Goal: Information Seeking & Learning: Find specific page/section

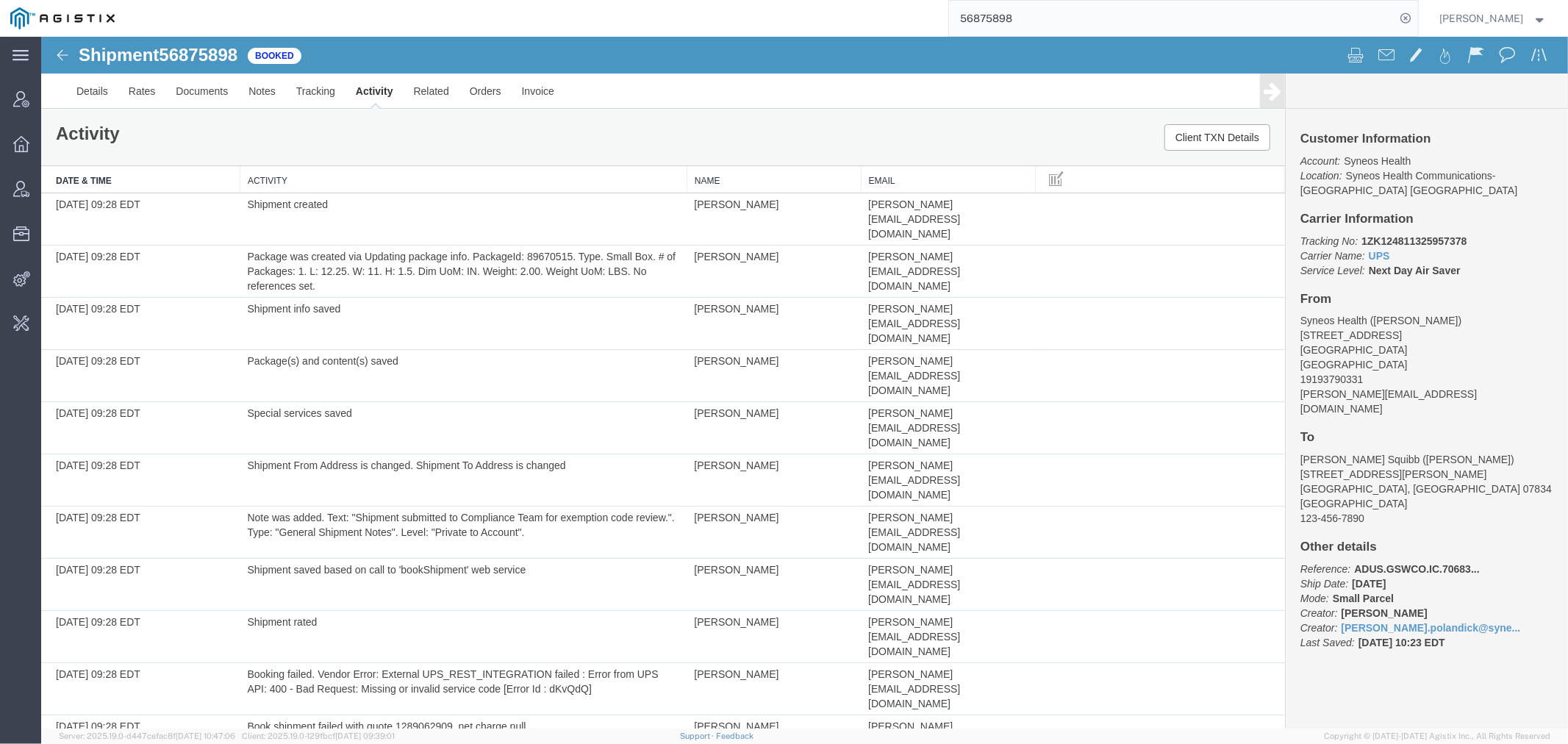
click at [842, 24] on div "56875898" at bounding box center [771, 18] width 1293 height 37
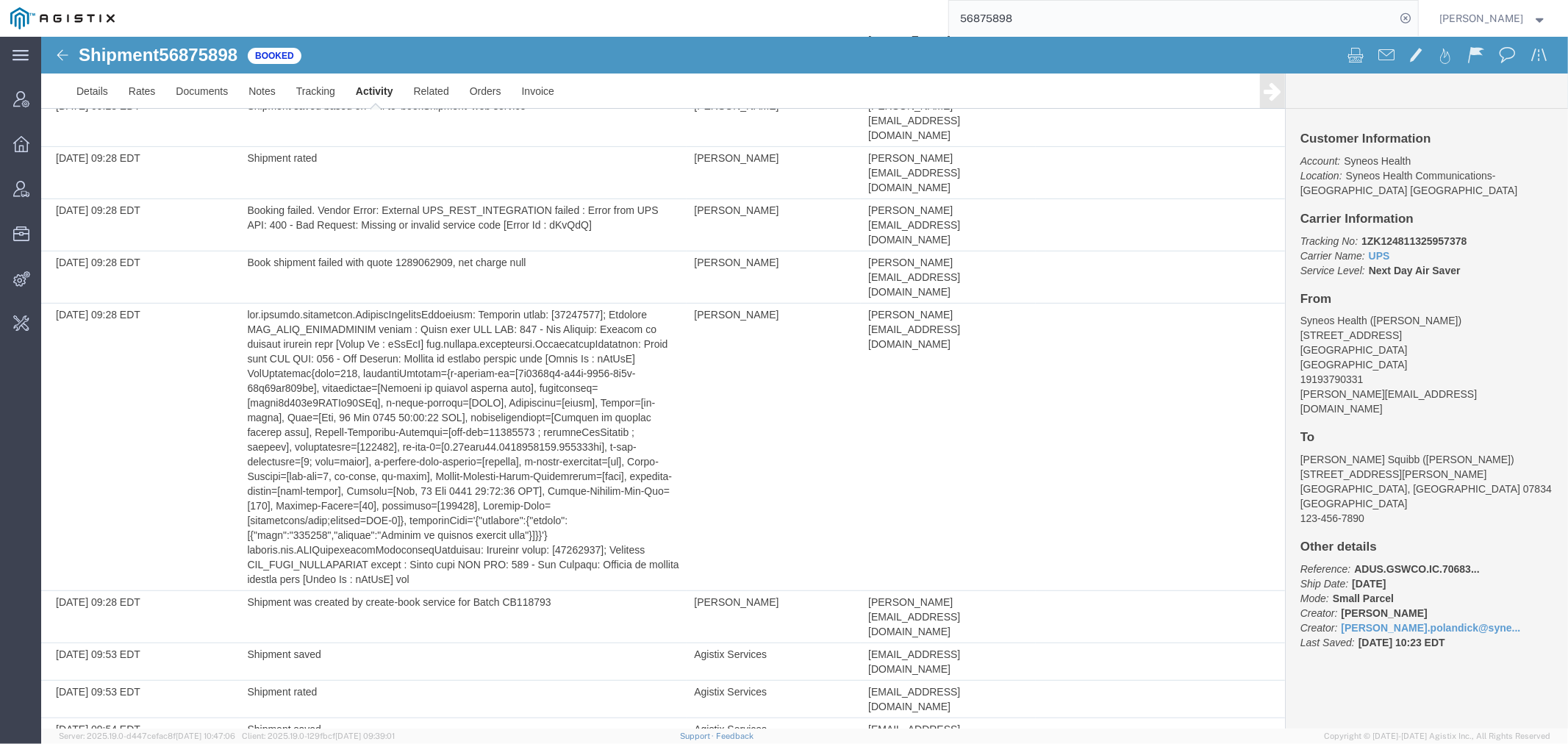
paste input "48213"
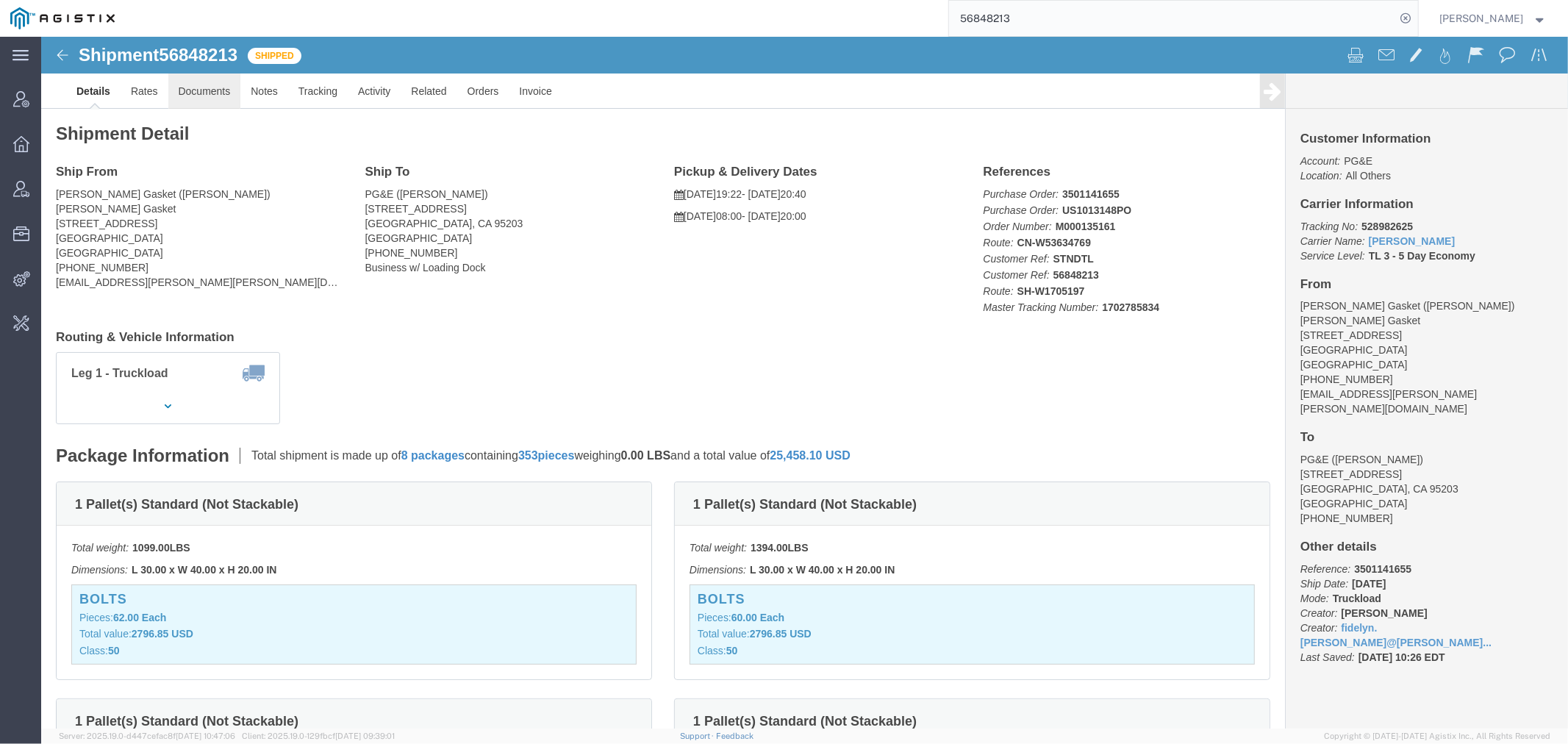
click link "Documents"
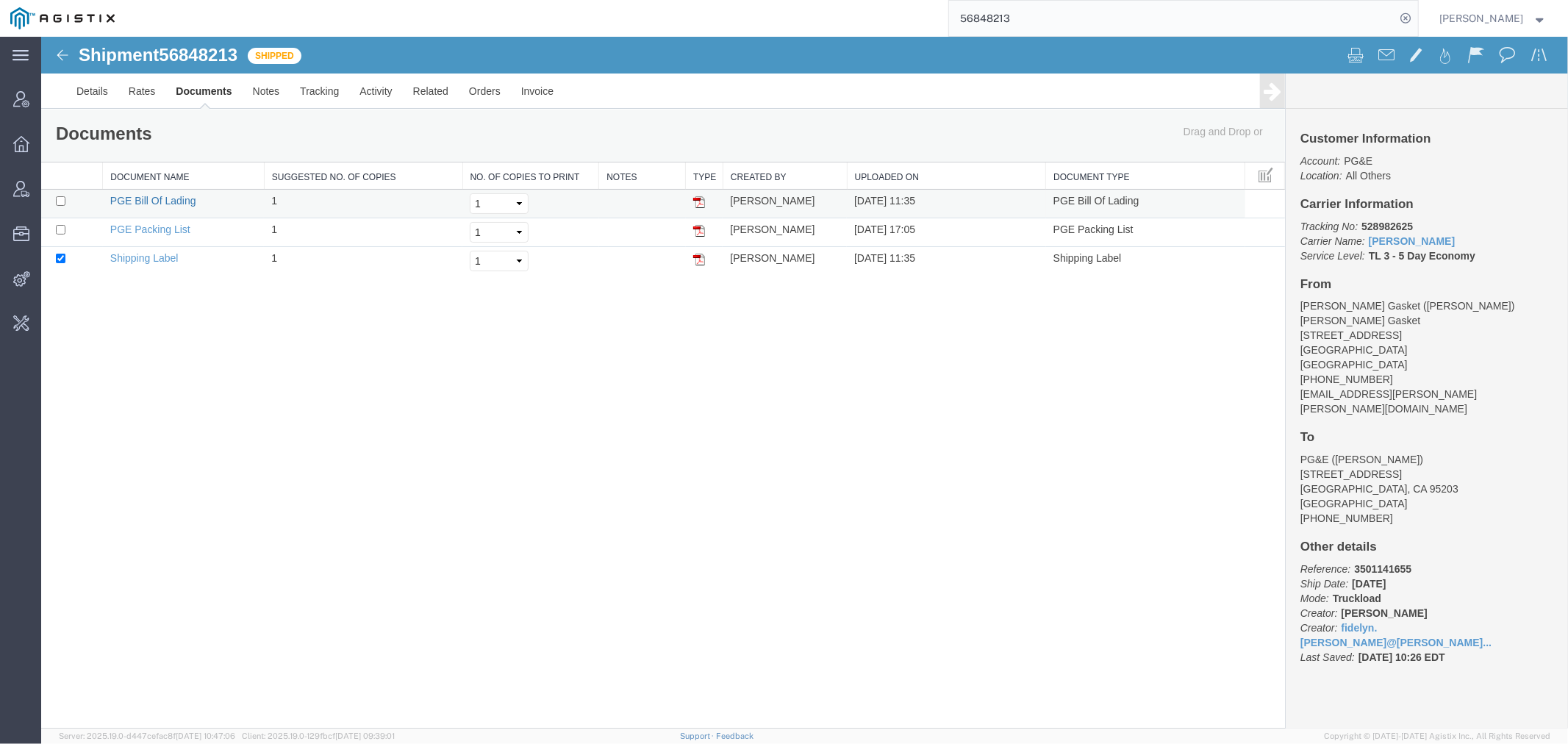
click at [164, 199] on link "PGE Bill Of Lading" at bounding box center [152, 200] width 86 height 12
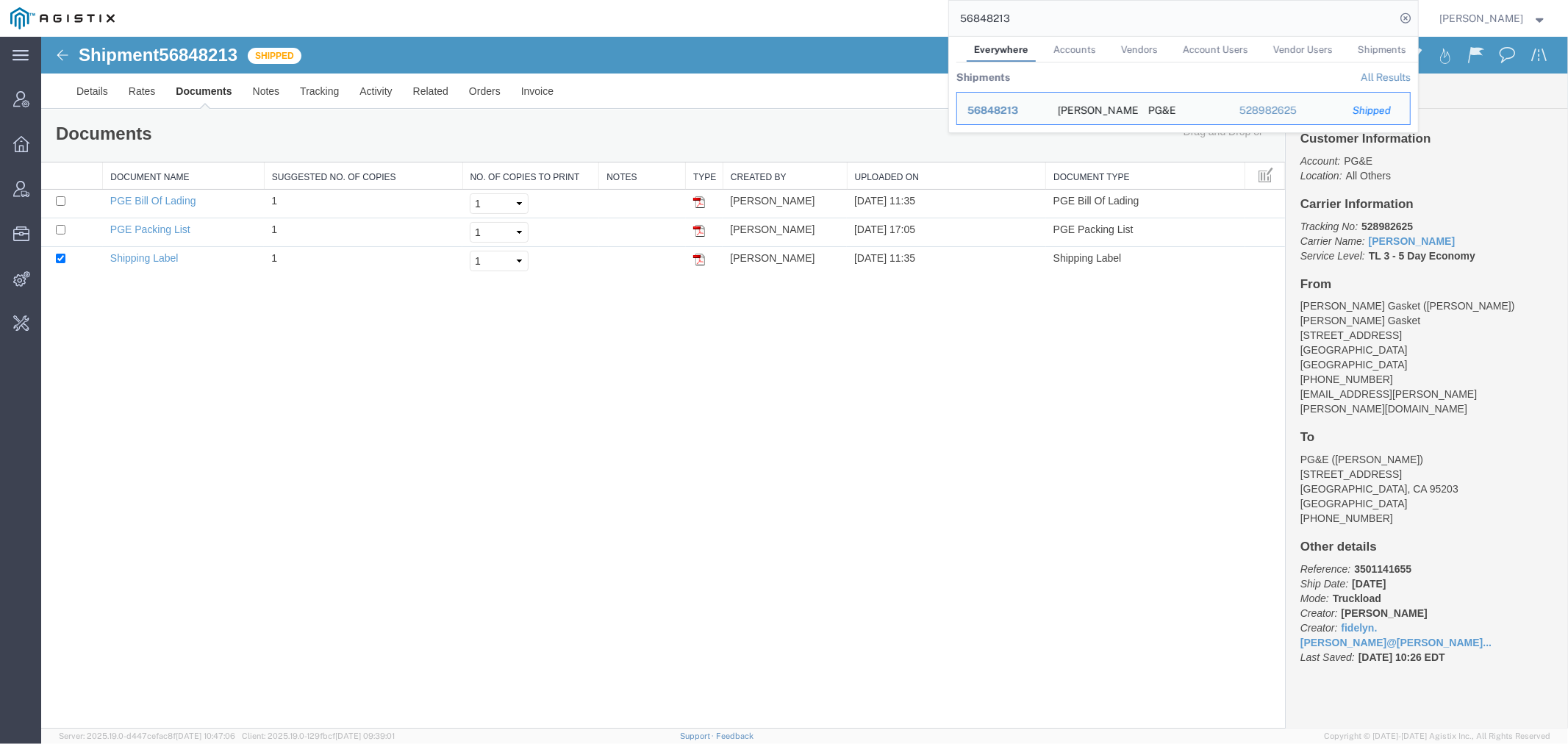
drag, startPoint x: 1049, startPoint y: 6, endPoint x: 835, endPoint y: 9, distance: 214.0
click at [835, 9] on div "56848213 Everywhere Accounts Vendors Account Users Vendor Users Shipments Shipm…" at bounding box center [771, 18] width 1293 height 37
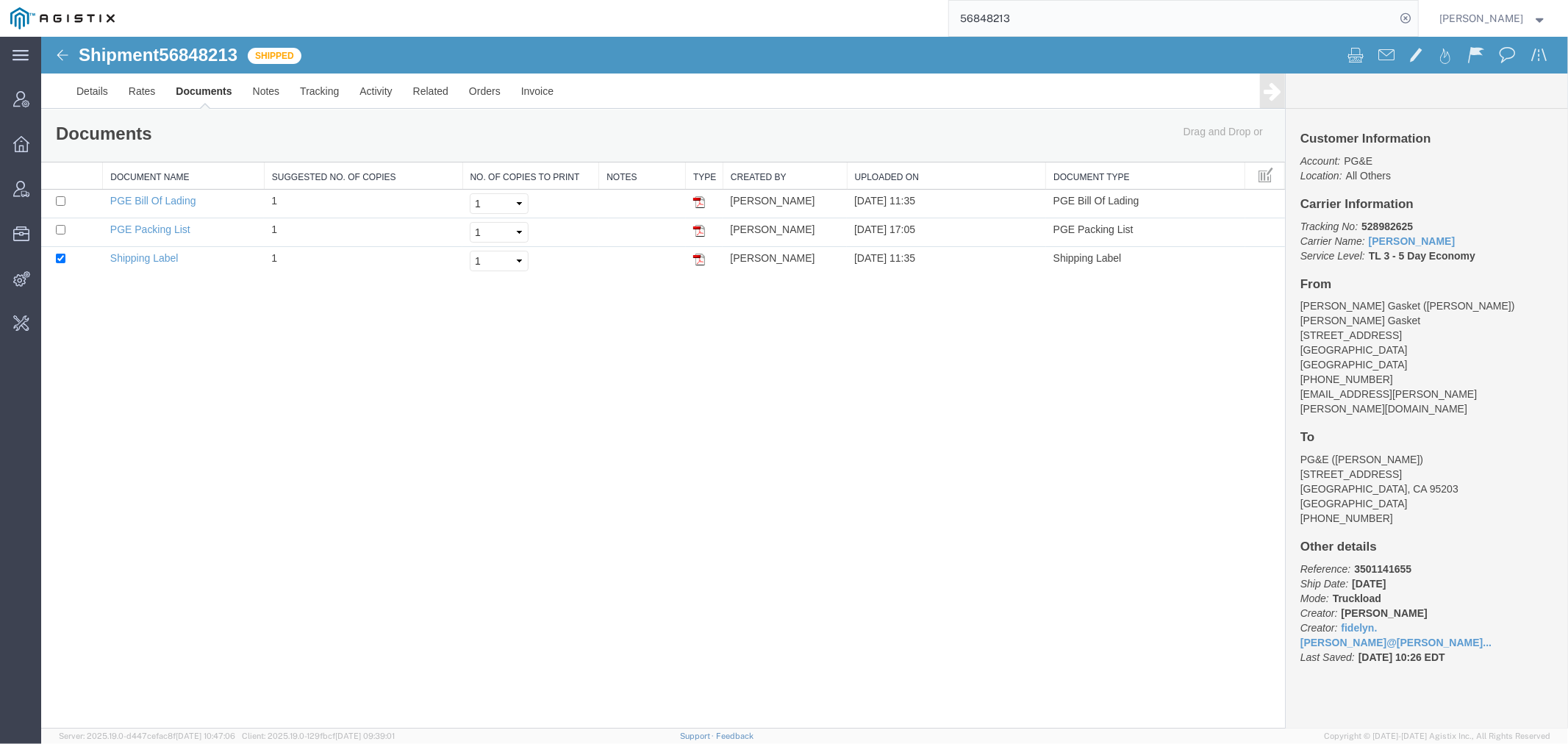
click at [1057, 12] on input "56848213" at bounding box center [1172, 18] width 447 height 35
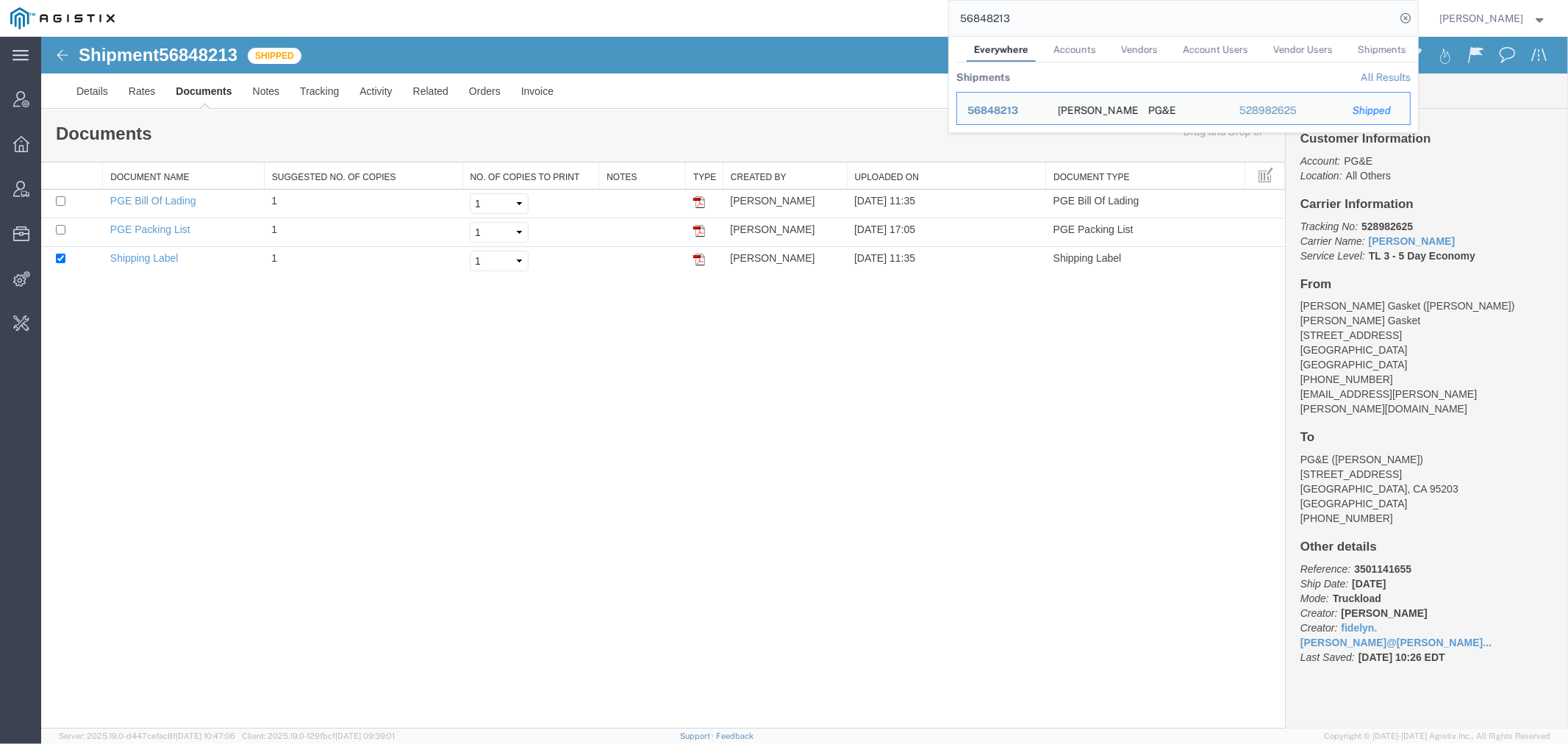
drag, startPoint x: 1057, startPoint y: 12, endPoint x: 931, endPoint y: 12, distance: 126.0
click at [931, 12] on div "56848213 Everywhere Accounts Vendors Account Users Vendor Users Shipments Shipm…" at bounding box center [771, 18] width 1293 height 37
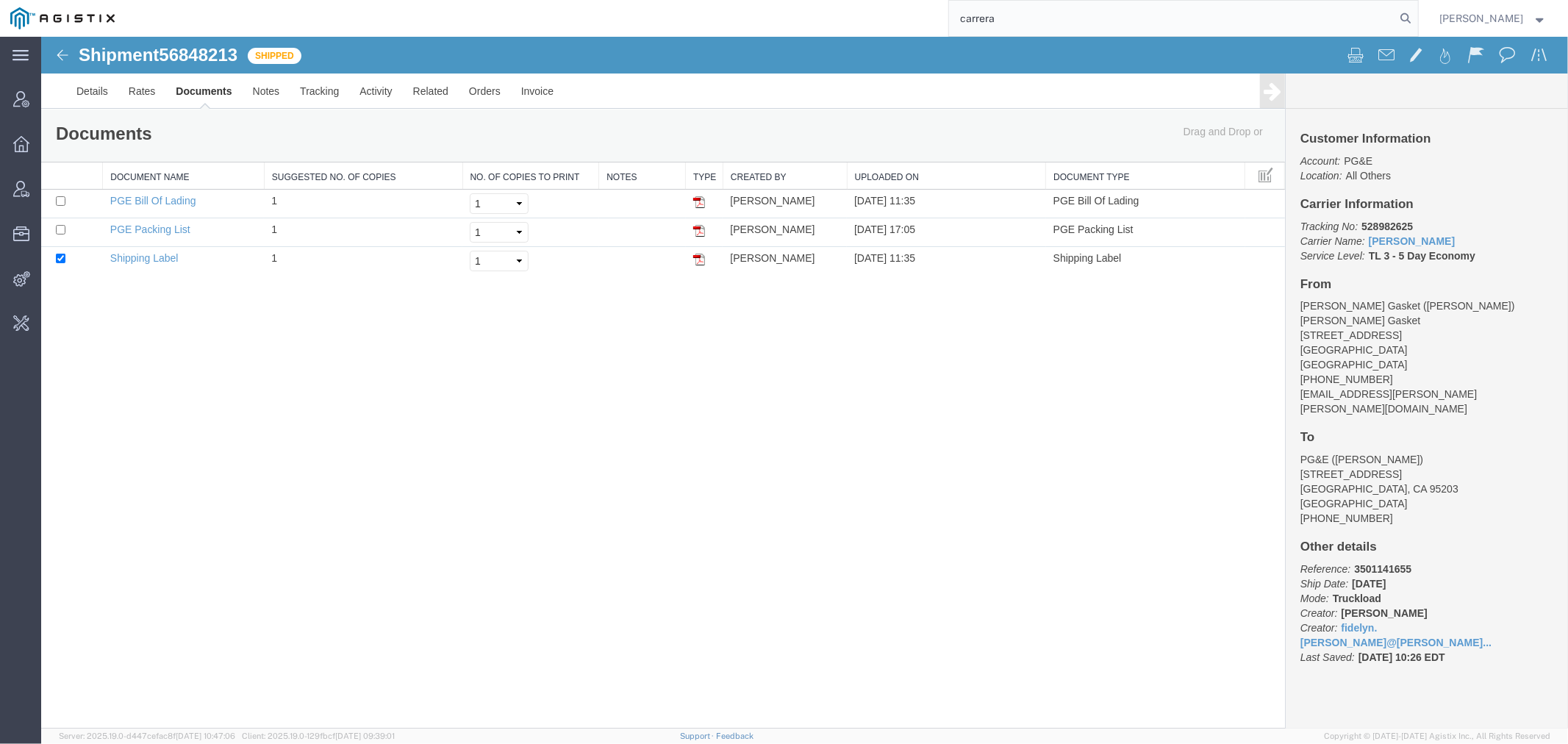
type input "carrera"
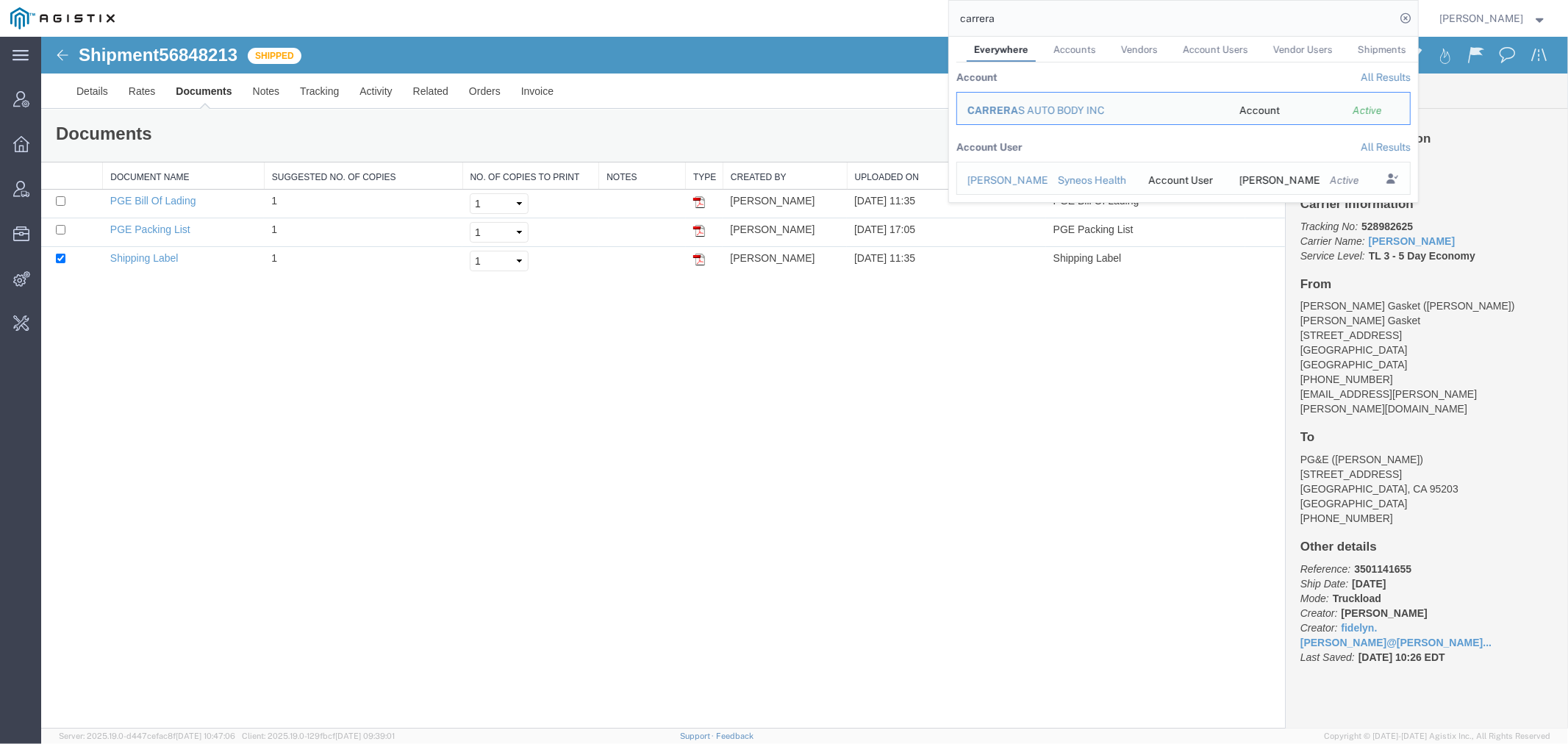
click at [1037, 182] on div "[PERSON_NAME] Carrera" at bounding box center [1003, 180] width 70 height 16
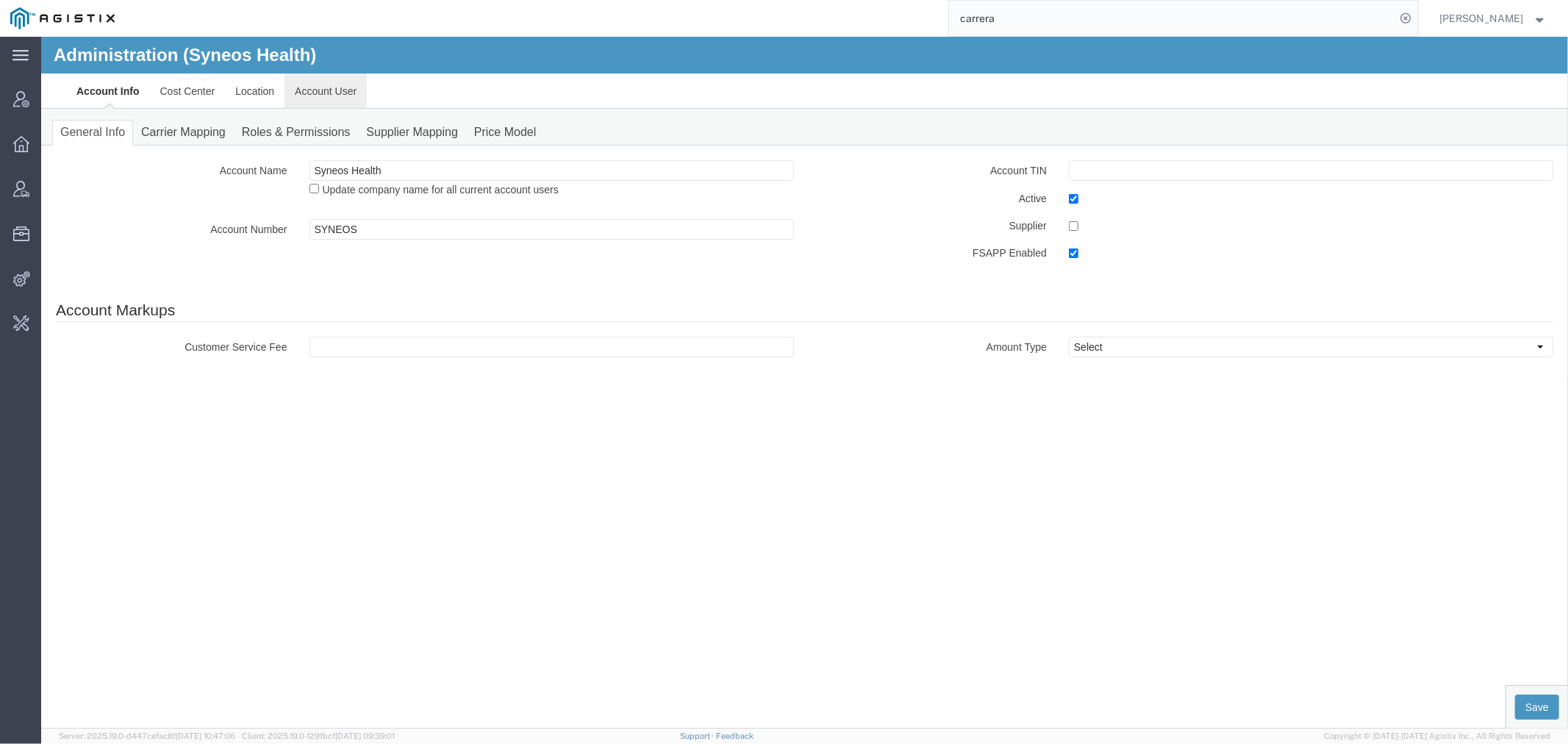
click at [323, 93] on link "Account User" at bounding box center [325, 90] width 82 height 35
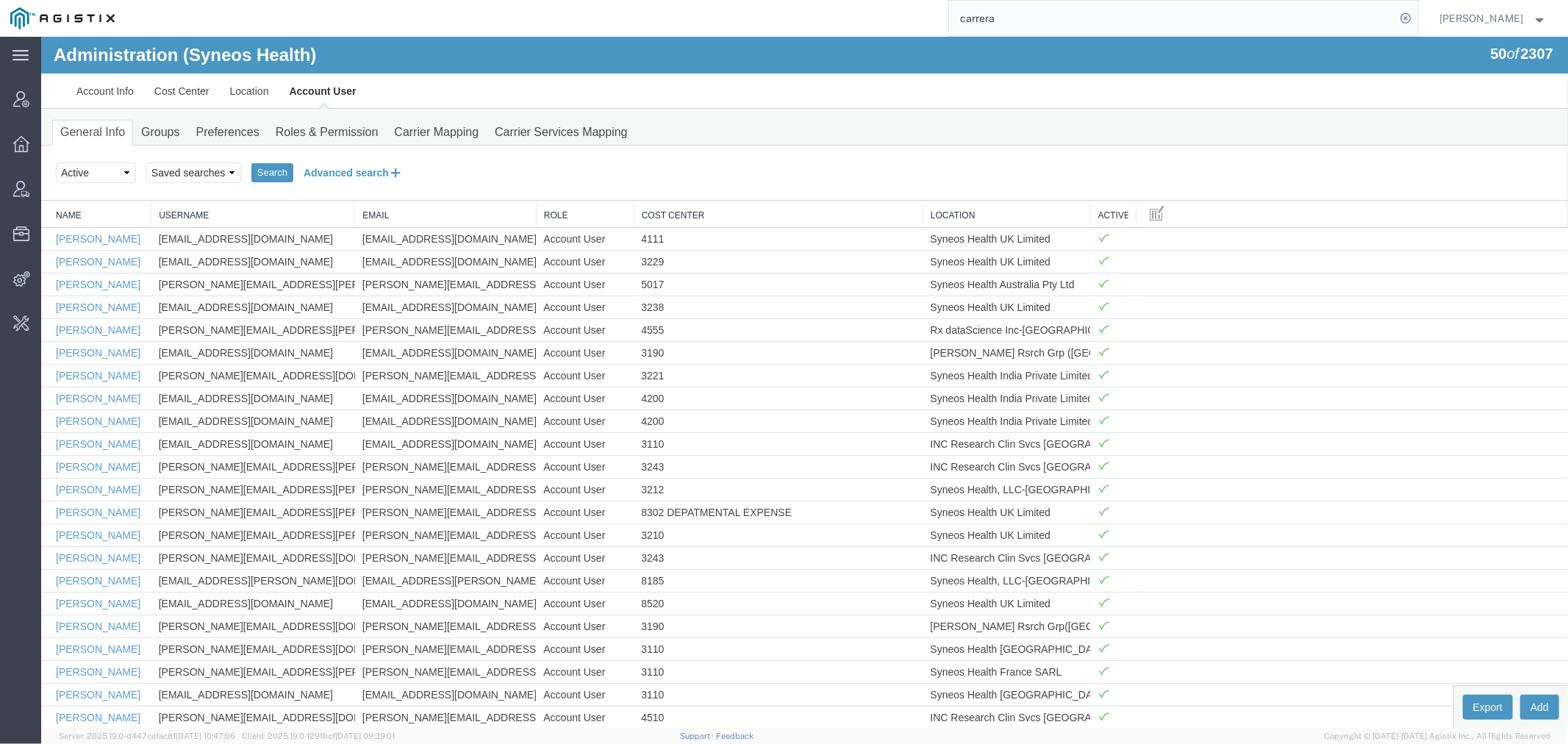
click at [323, 174] on button "Advanced search" at bounding box center [352, 172] width 119 height 25
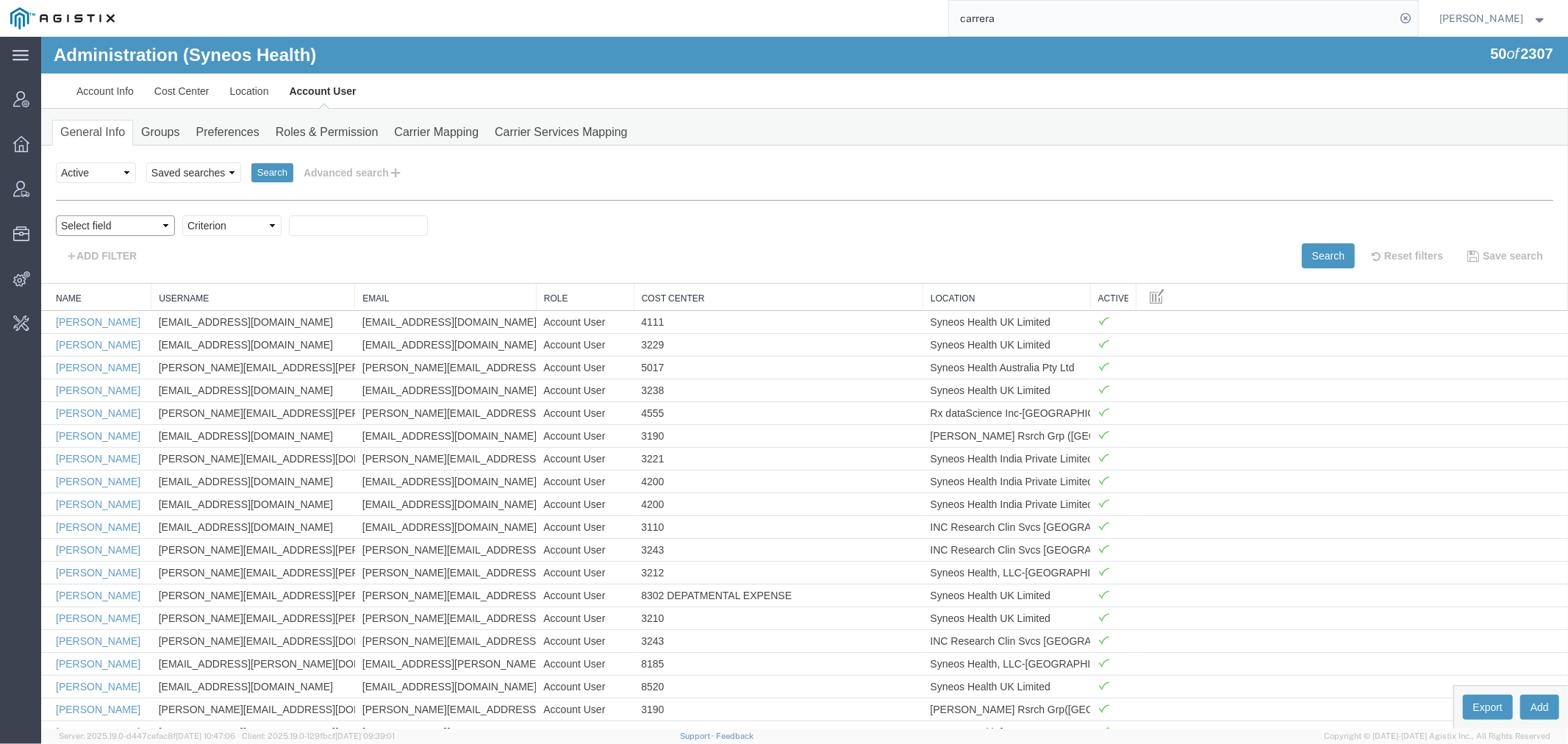
click at [96, 225] on select "Select field Cost Center Email Location Name Role Username" at bounding box center [115, 226] width 119 height 21
select select "personName"
click at [55, 215] on select "Select field Cost Center Email Location Name Role Username" at bounding box center [115, 226] width 119 height 21
click at [209, 220] on select "Criterion contains does not contain is is blank is not blank starts with" at bounding box center [231, 226] width 99 height 21
select select "contains"
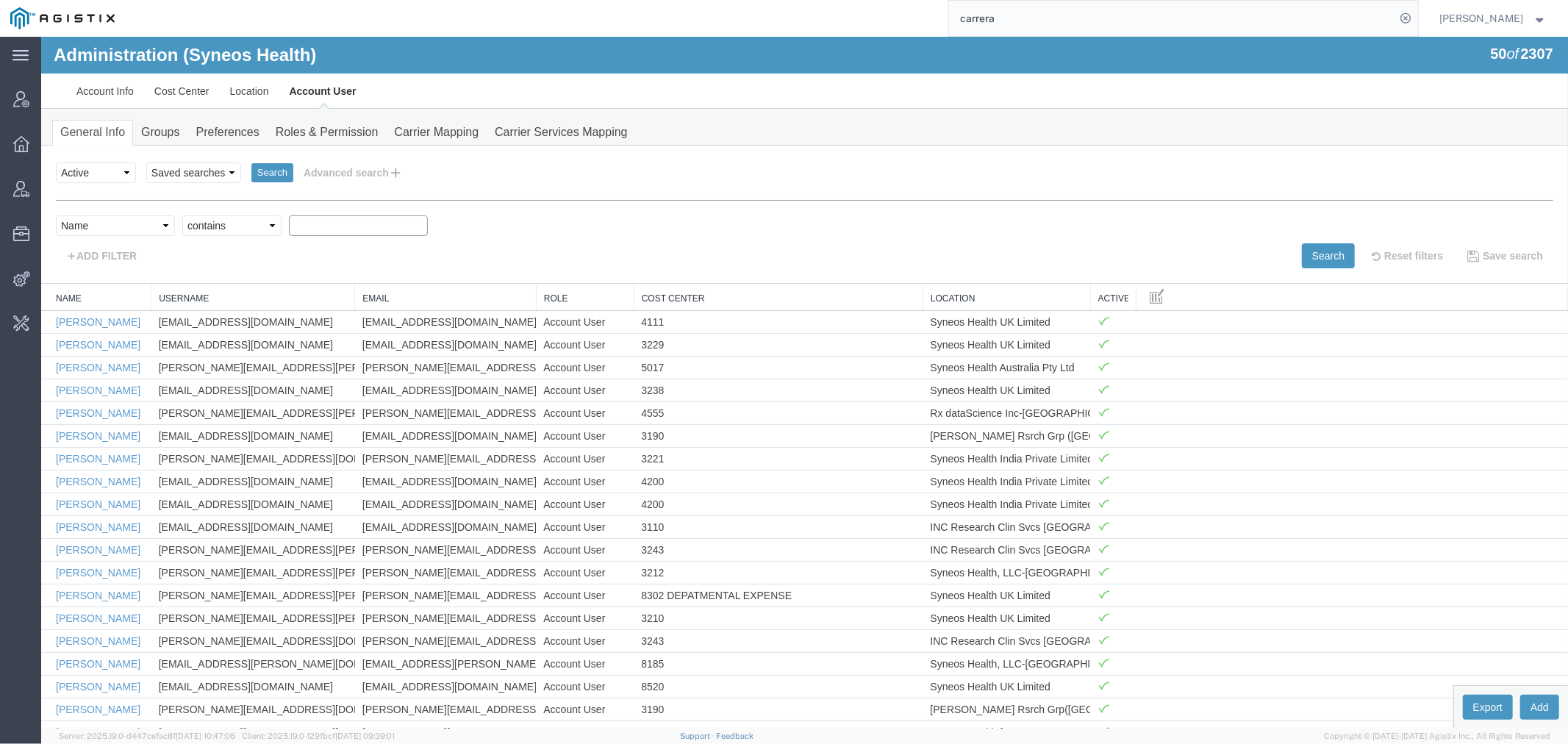
click at [181, 215] on select "Criterion contains does not contain is is blank is not blank starts with" at bounding box center [231, 226] width 99 height 21
click at [329, 223] on input "text" at bounding box center [358, 226] width 139 height 21
type input "carrera"
click at [1316, 257] on button "Search" at bounding box center [1328, 255] width 53 height 25
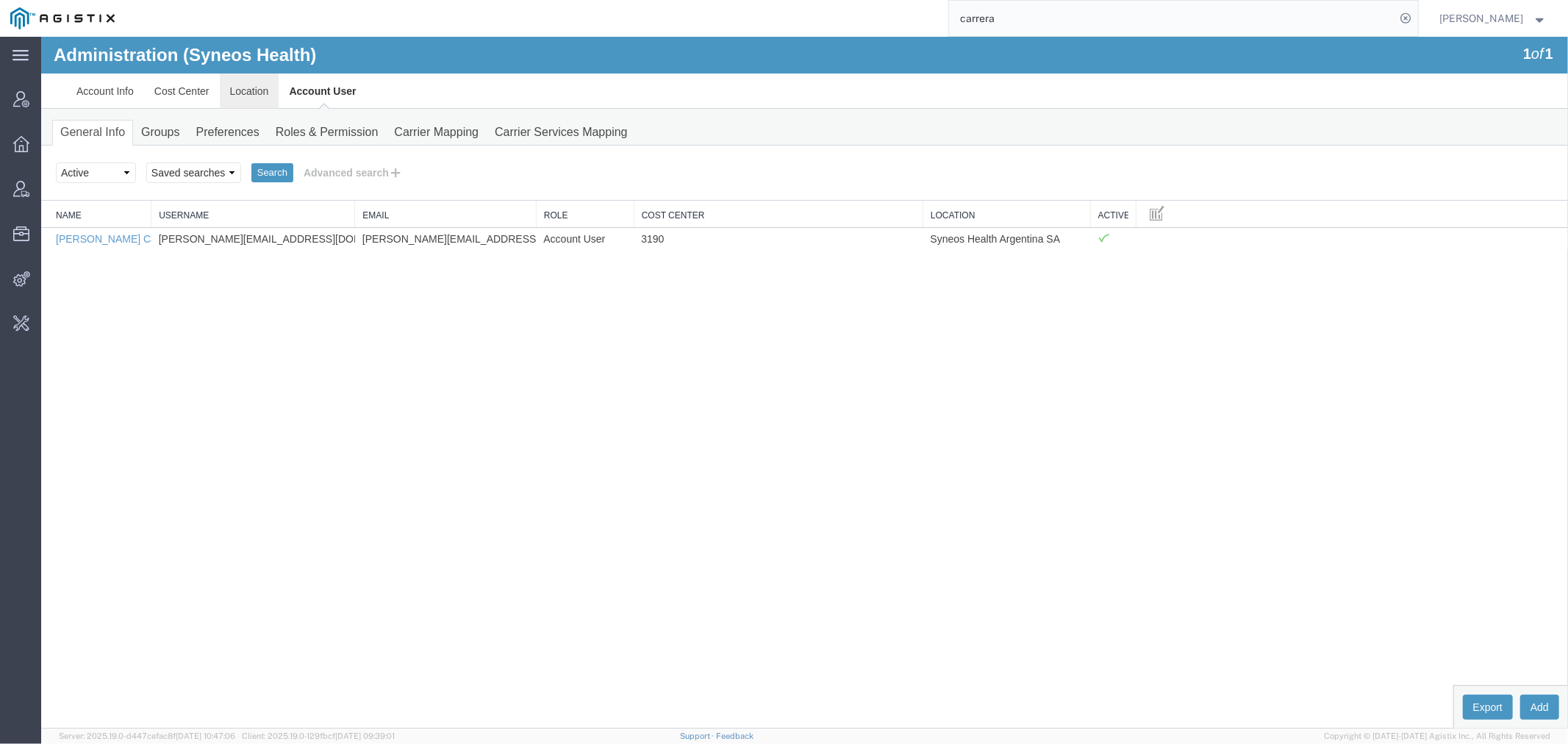
click at [235, 87] on link "Location" at bounding box center [249, 90] width 60 height 35
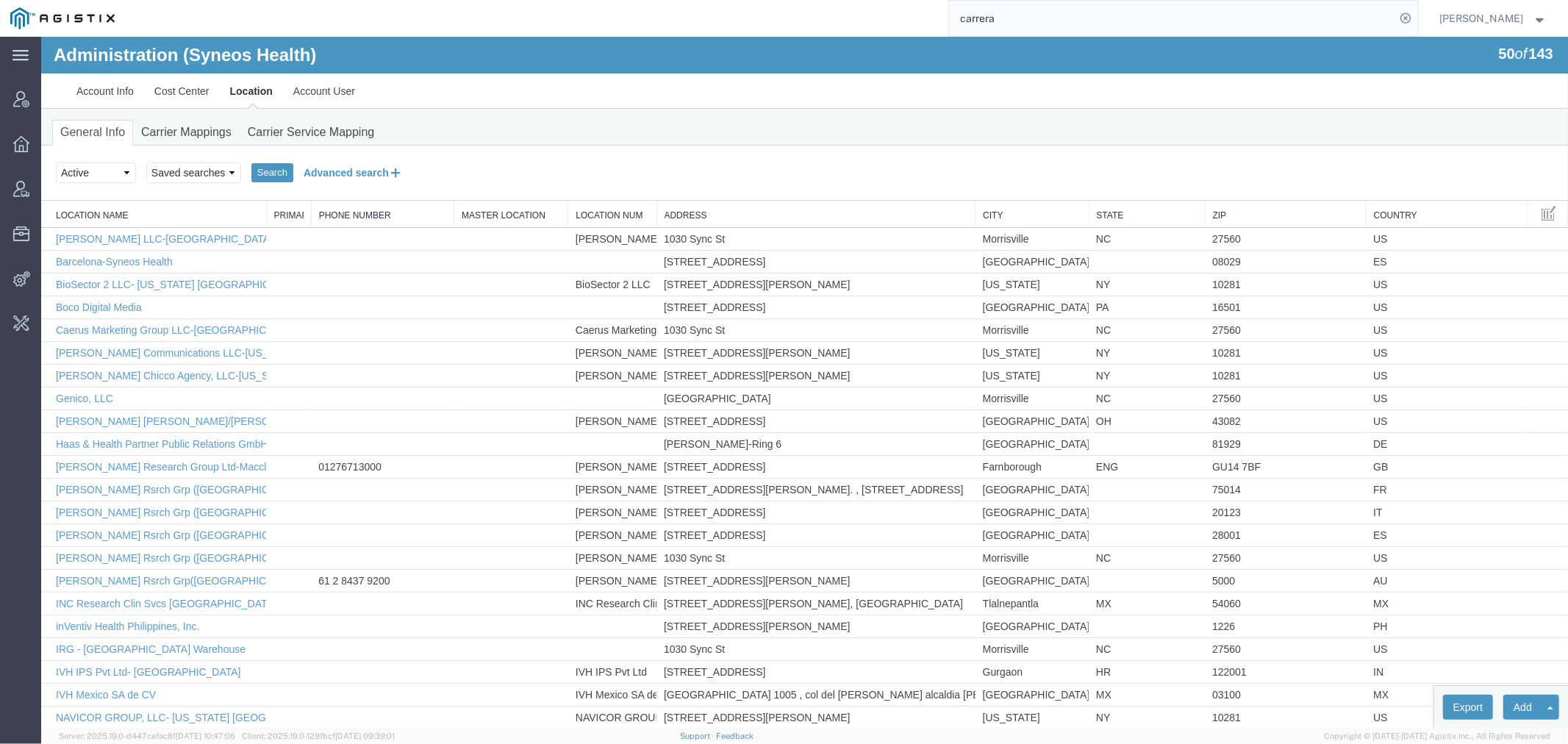
click at [333, 168] on button "Advanced search" at bounding box center [352, 172] width 119 height 25
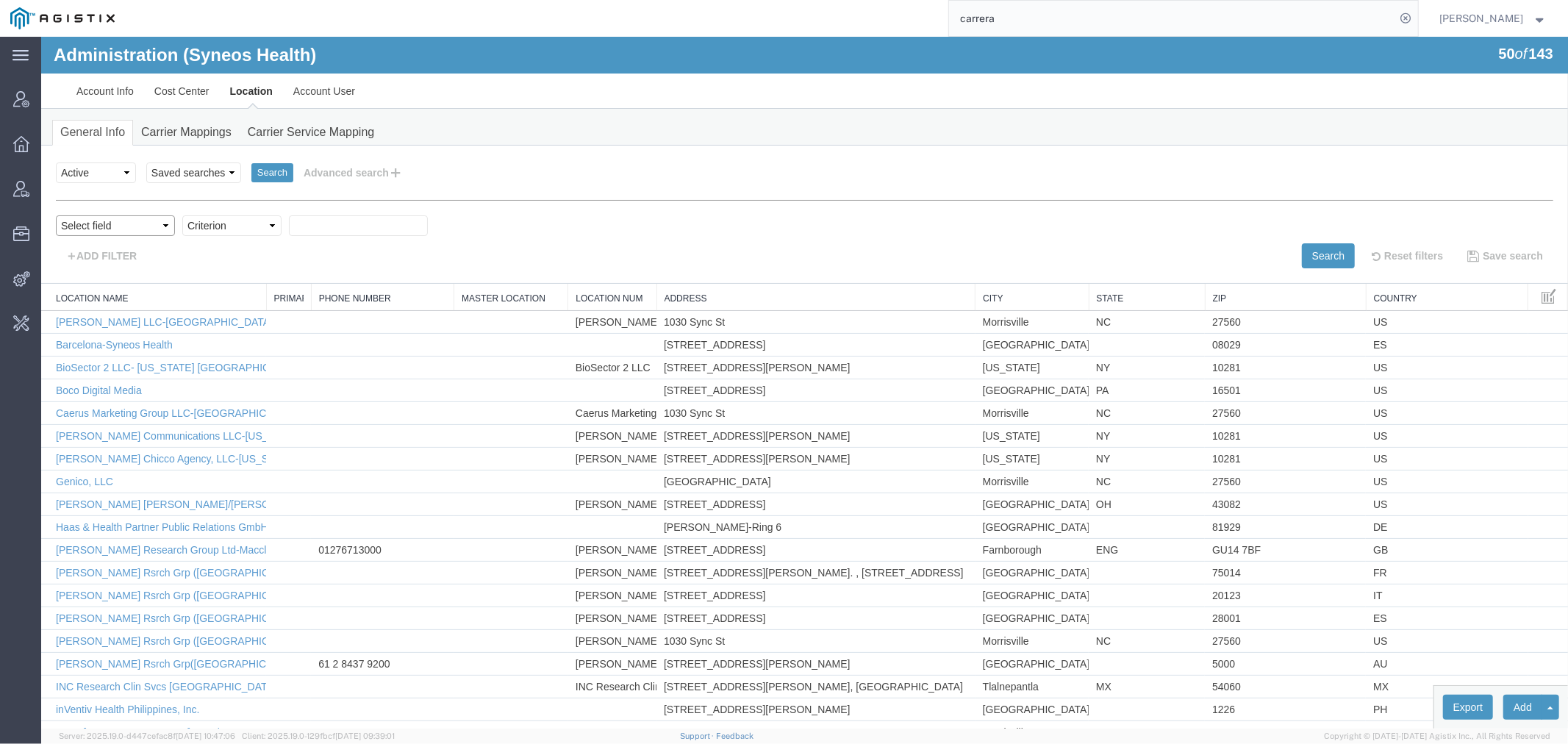
click at [90, 223] on select "Select field Address [GEOGRAPHIC_DATA] Location Name Location Num Master Locati…" at bounding box center [115, 226] width 119 height 21
select select "locationName"
click at [55, 215] on select "Select field Address [GEOGRAPHIC_DATA] Location Name Location Num Master Locati…" at bounding box center [115, 226] width 119 height 21
drag, startPoint x: 223, startPoint y: 217, endPoint x: 223, endPoint y: 232, distance: 15.0
click at [223, 217] on select "Criterion contains does not contain is is blank is not blank starts with" at bounding box center [231, 226] width 99 height 21
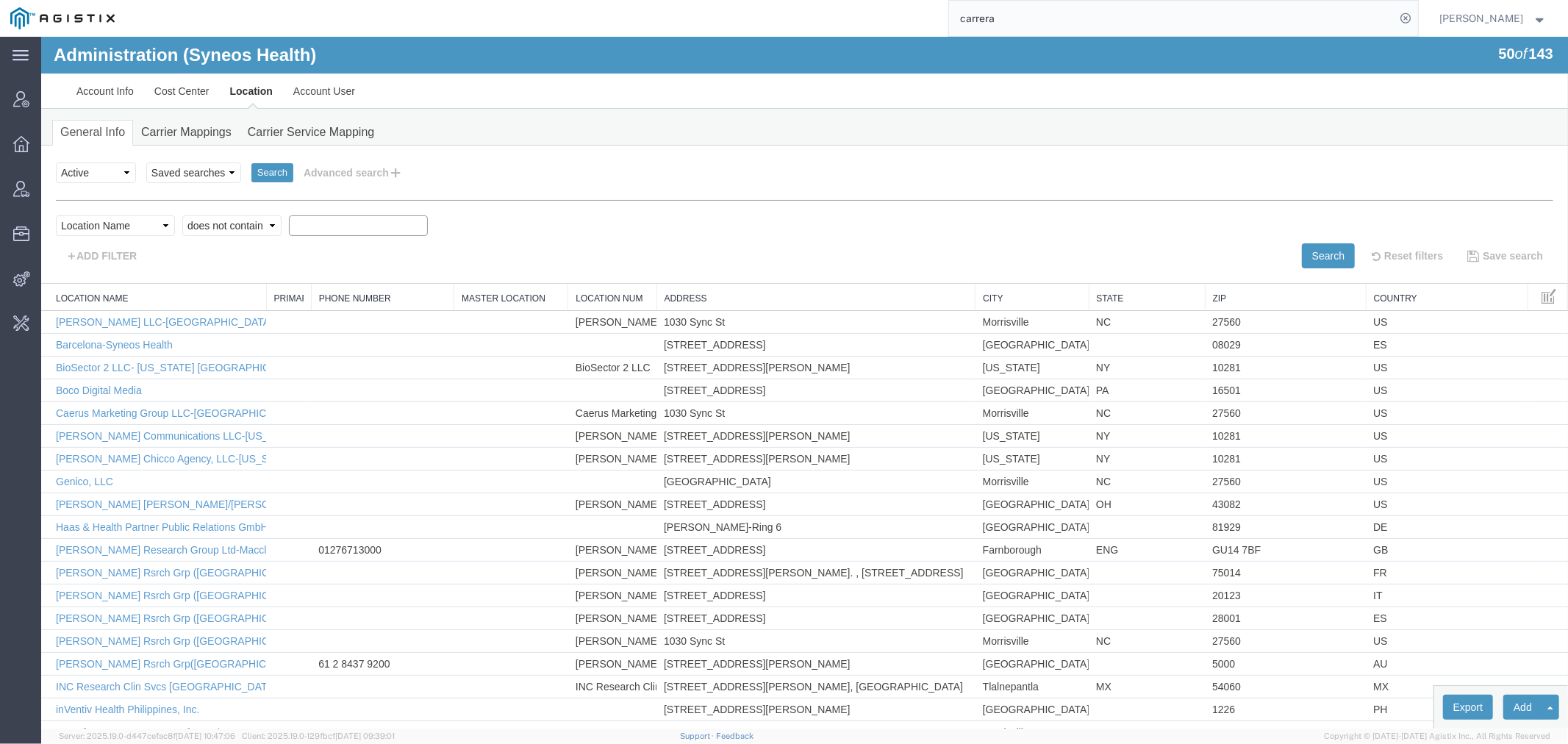
click at [181, 215] on select "Criterion contains does not contain is is blank is not blank starts with" at bounding box center [231, 226] width 99 height 21
click at [223, 227] on select "Criterion contains does not contain is is blank is not blank starts with" at bounding box center [231, 226] width 99 height 21
select select "contains"
click at [181, 215] on select "Criterion contains does not contain is is blank is not blank starts with" at bounding box center [231, 226] width 99 height 21
click at [315, 225] on input "text" at bounding box center [358, 226] width 139 height 21
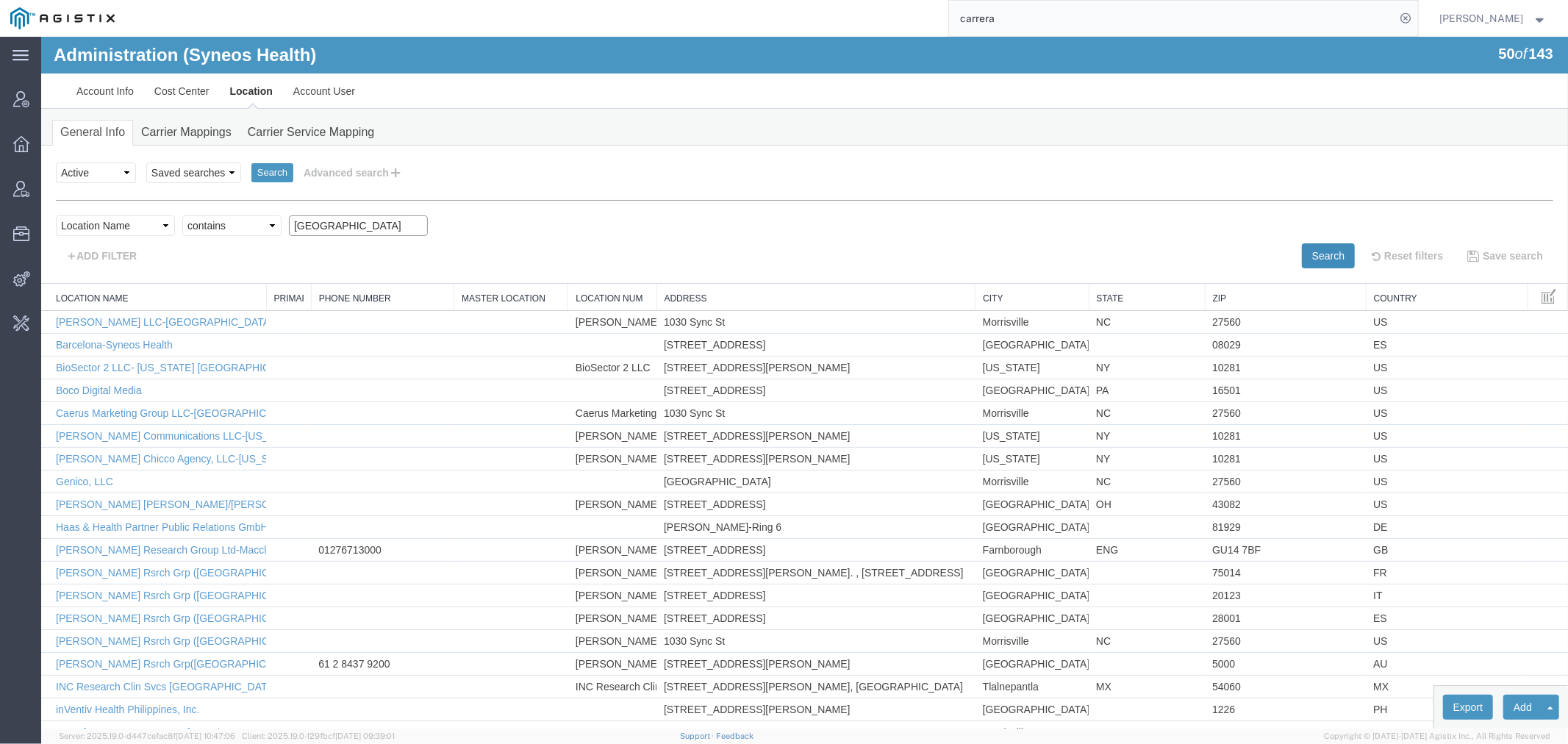
type input "[GEOGRAPHIC_DATA]"
click at [1317, 253] on button "Search" at bounding box center [1328, 255] width 53 height 25
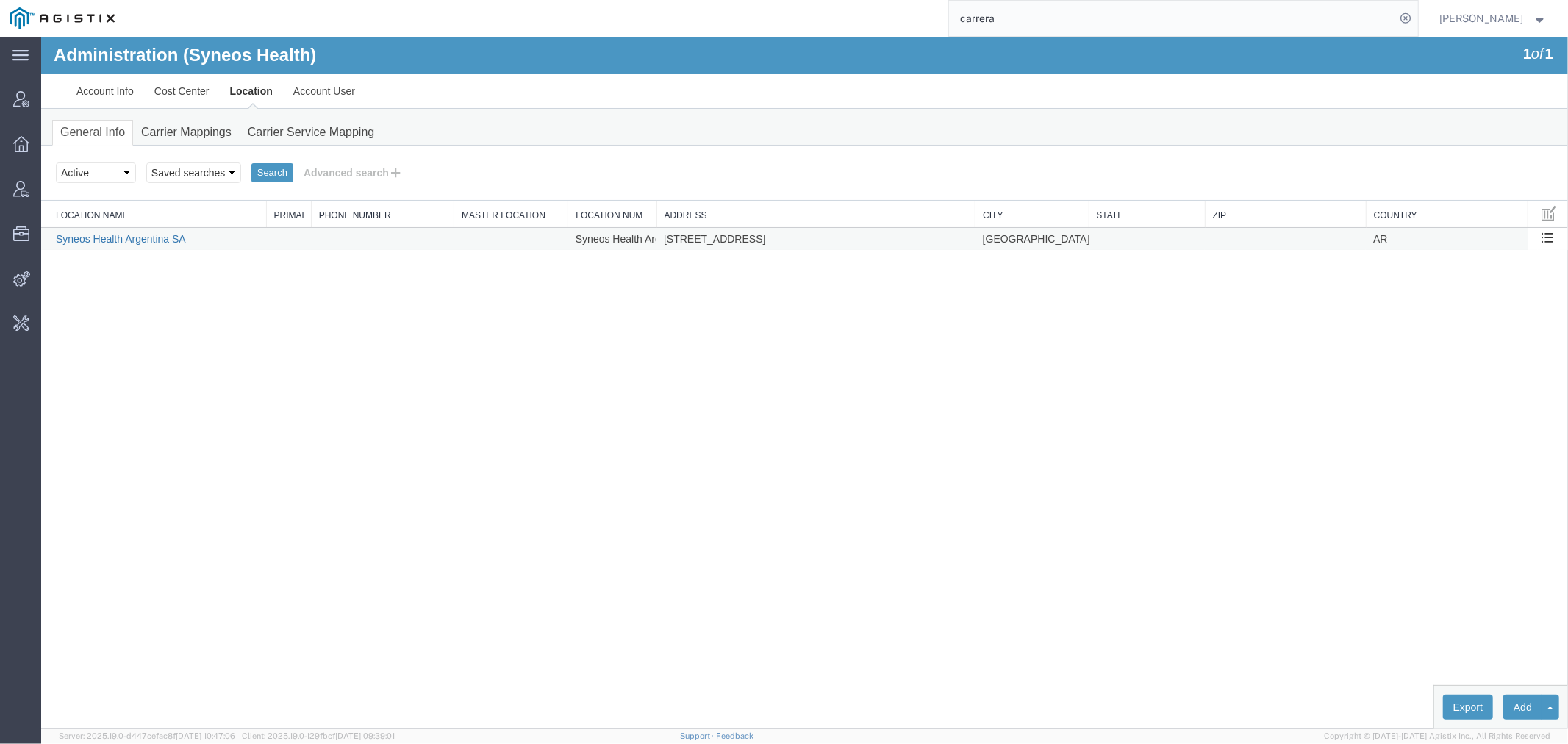
click at [148, 242] on link "Syneos Health Argentina SA" at bounding box center [120, 238] width 130 height 12
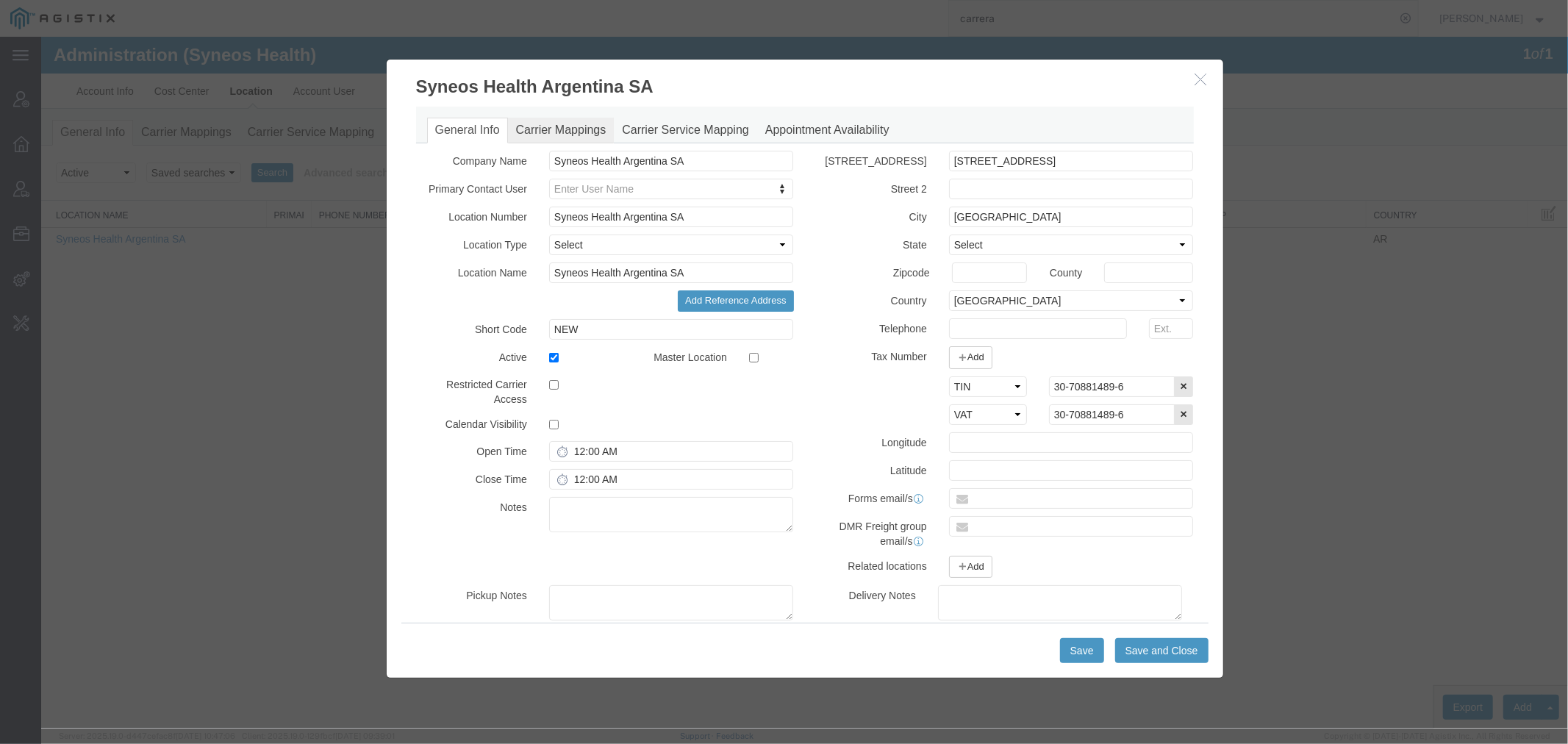
click at [541, 134] on link "Carrier Mappings" at bounding box center [560, 130] width 107 height 25
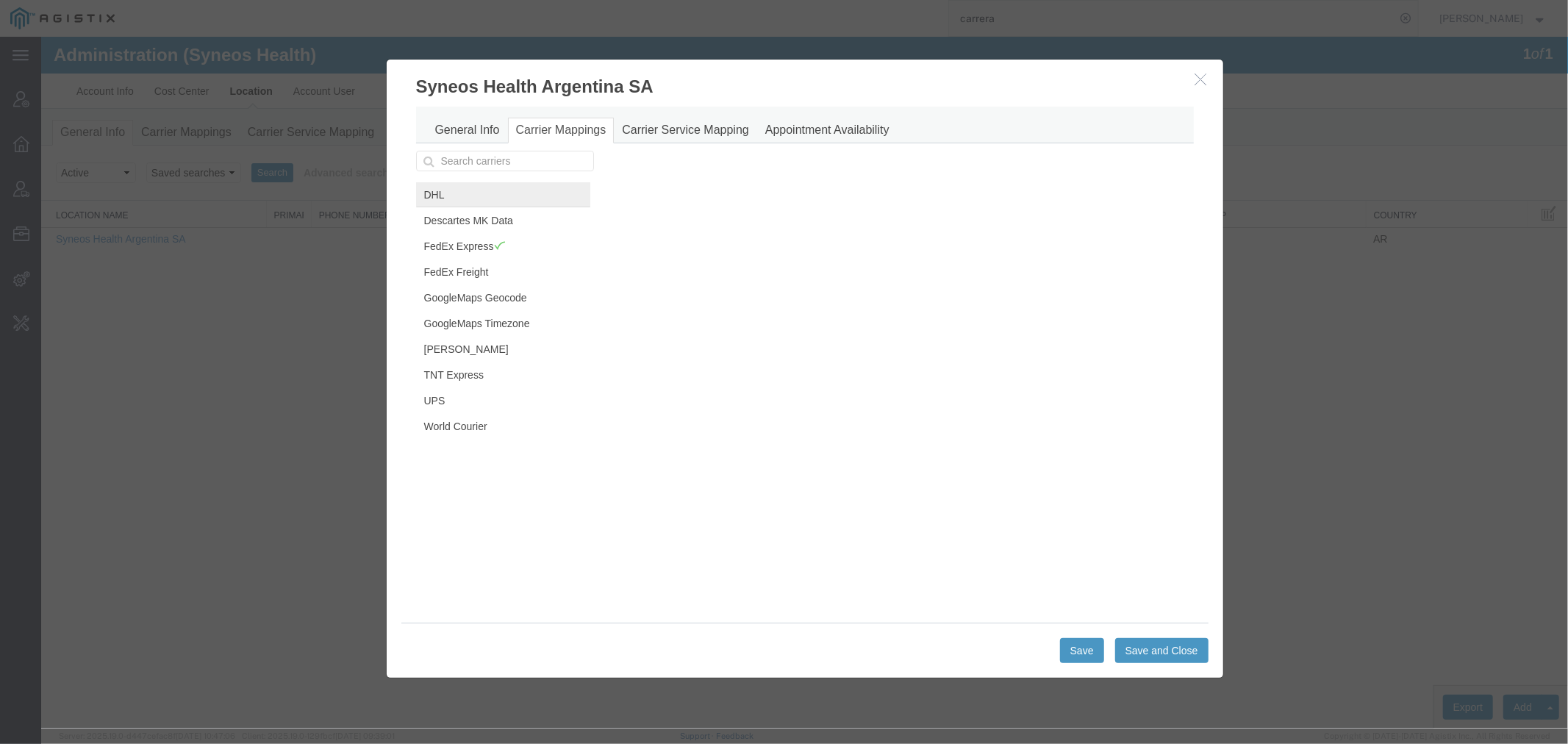
click at [466, 195] on link "DHL" at bounding box center [502, 193] width 174 height 25
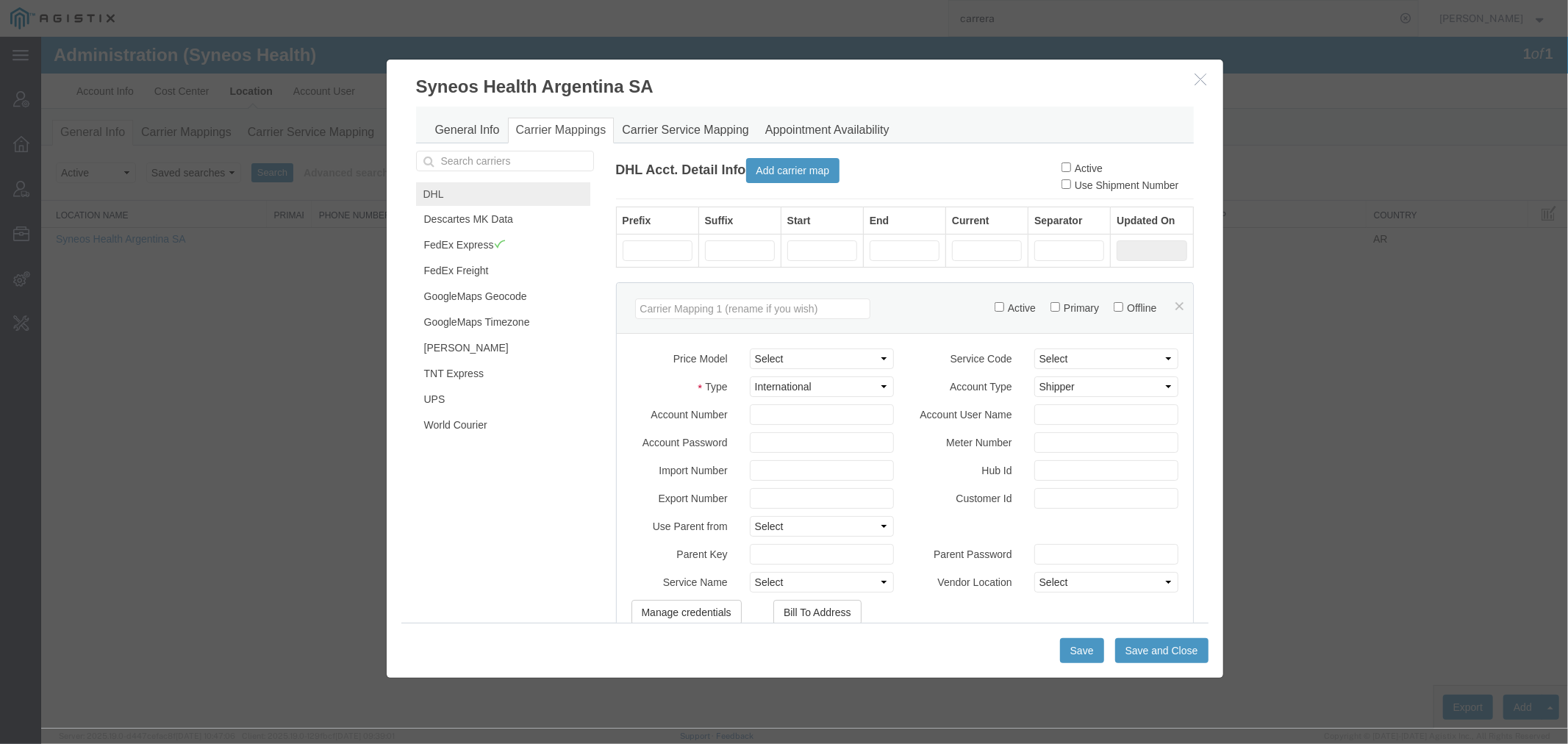
click at [1200, 81] on icon "button" at bounding box center [1201, 78] width 12 height 13
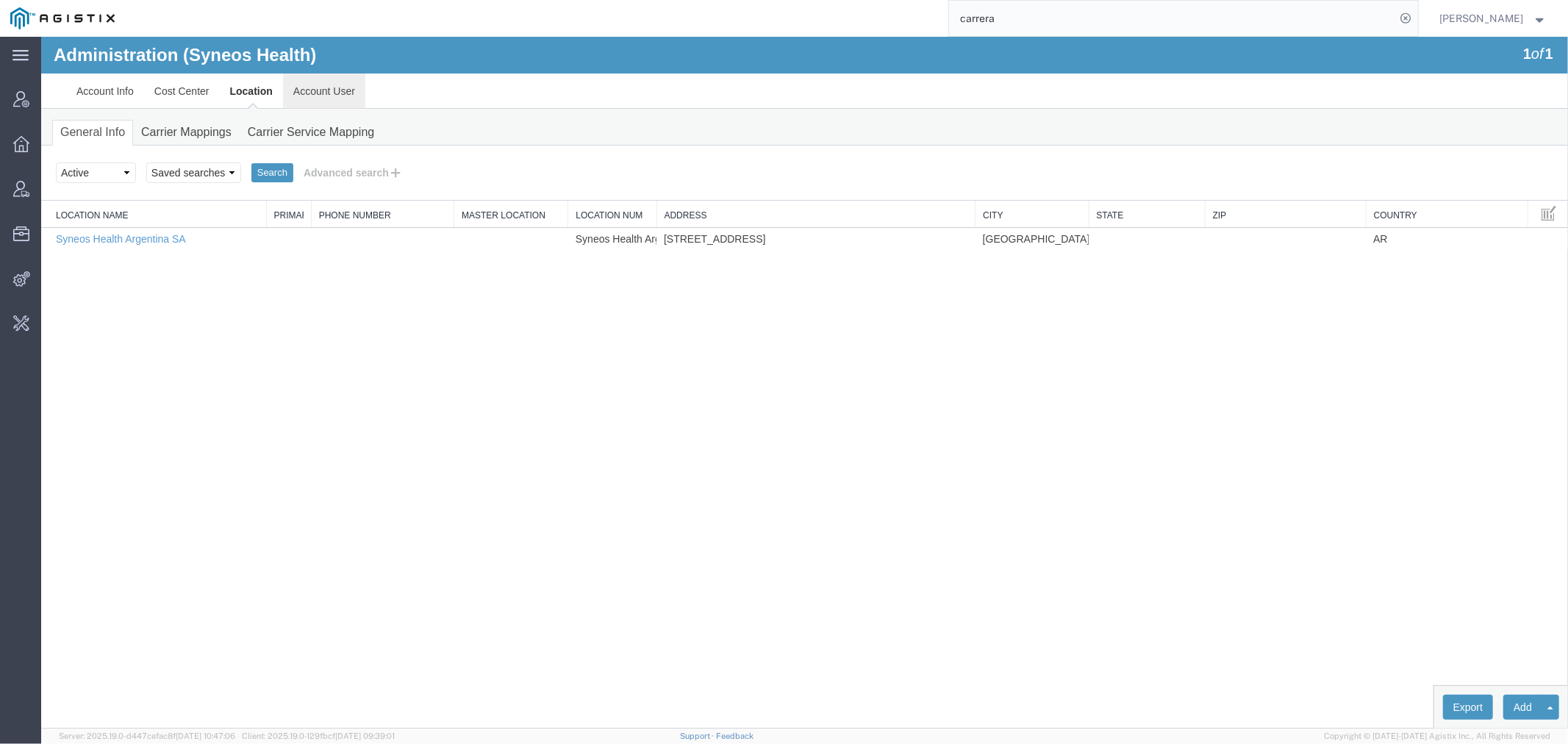
click at [315, 81] on link "Account User" at bounding box center [323, 90] width 82 height 35
